Goal: Task Accomplishment & Management: Manage account settings

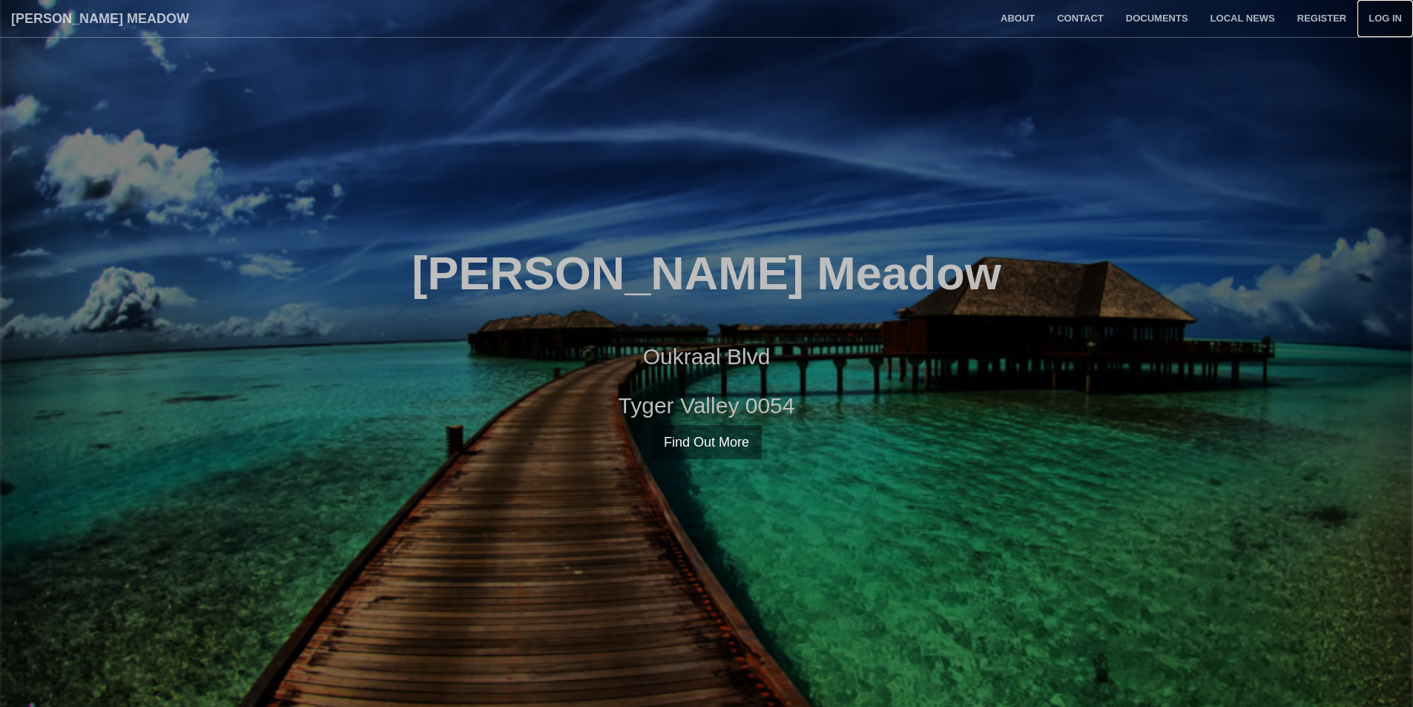
click at [1382, 16] on link "Log in" at bounding box center [1386, 18] width 56 height 37
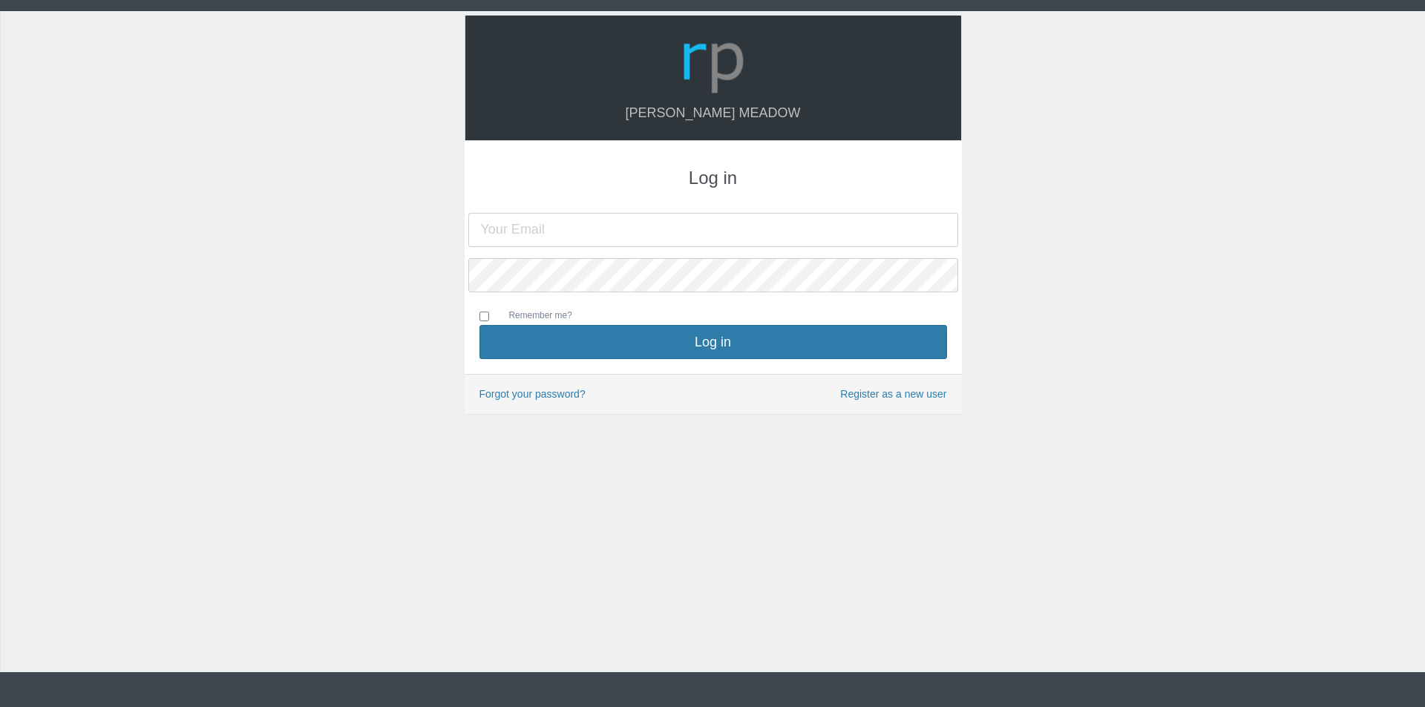
click at [637, 226] on input "text" at bounding box center [713, 230] width 490 height 34
type input "[EMAIL_ADDRESS][DOMAIN_NAME]"
click at [479, 325] on button "Log in" at bounding box center [712, 342] width 467 height 34
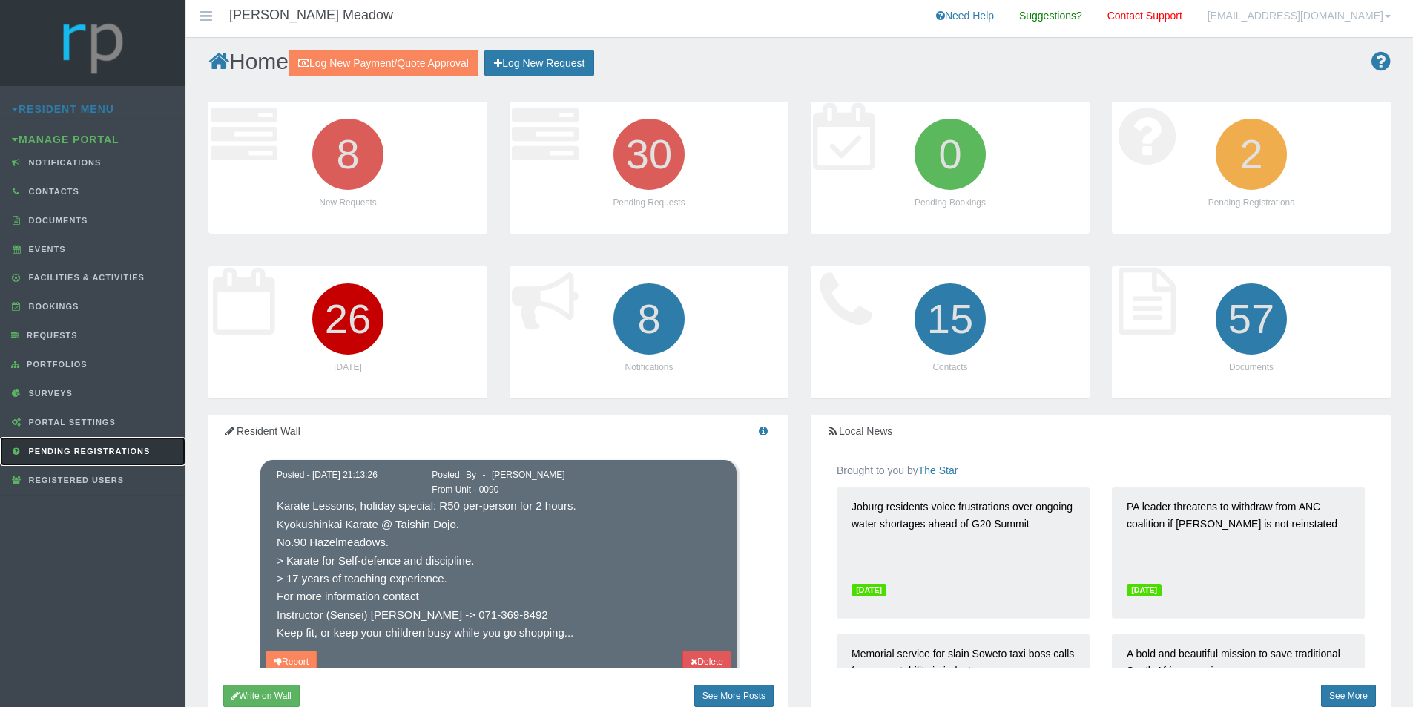
click at [113, 450] on span "Pending Registrations" at bounding box center [87, 451] width 125 height 9
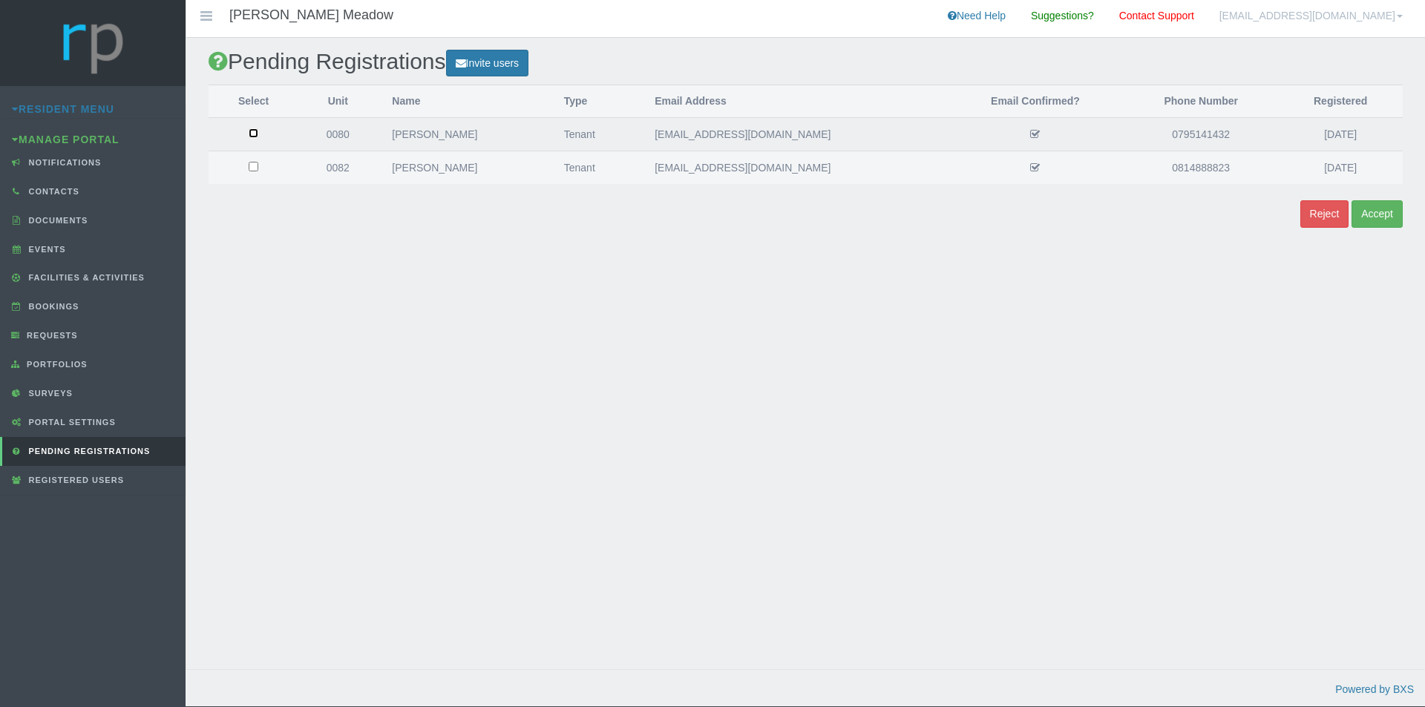
click at [256, 132] on input "checkbox" at bounding box center [254, 133] width 10 height 10
checkbox input "true"
click at [1385, 213] on button "Accept" at bounding box center [1376, 213] width 51 height 27
